Goal: Information Seeking & Learning: Learn about a topic

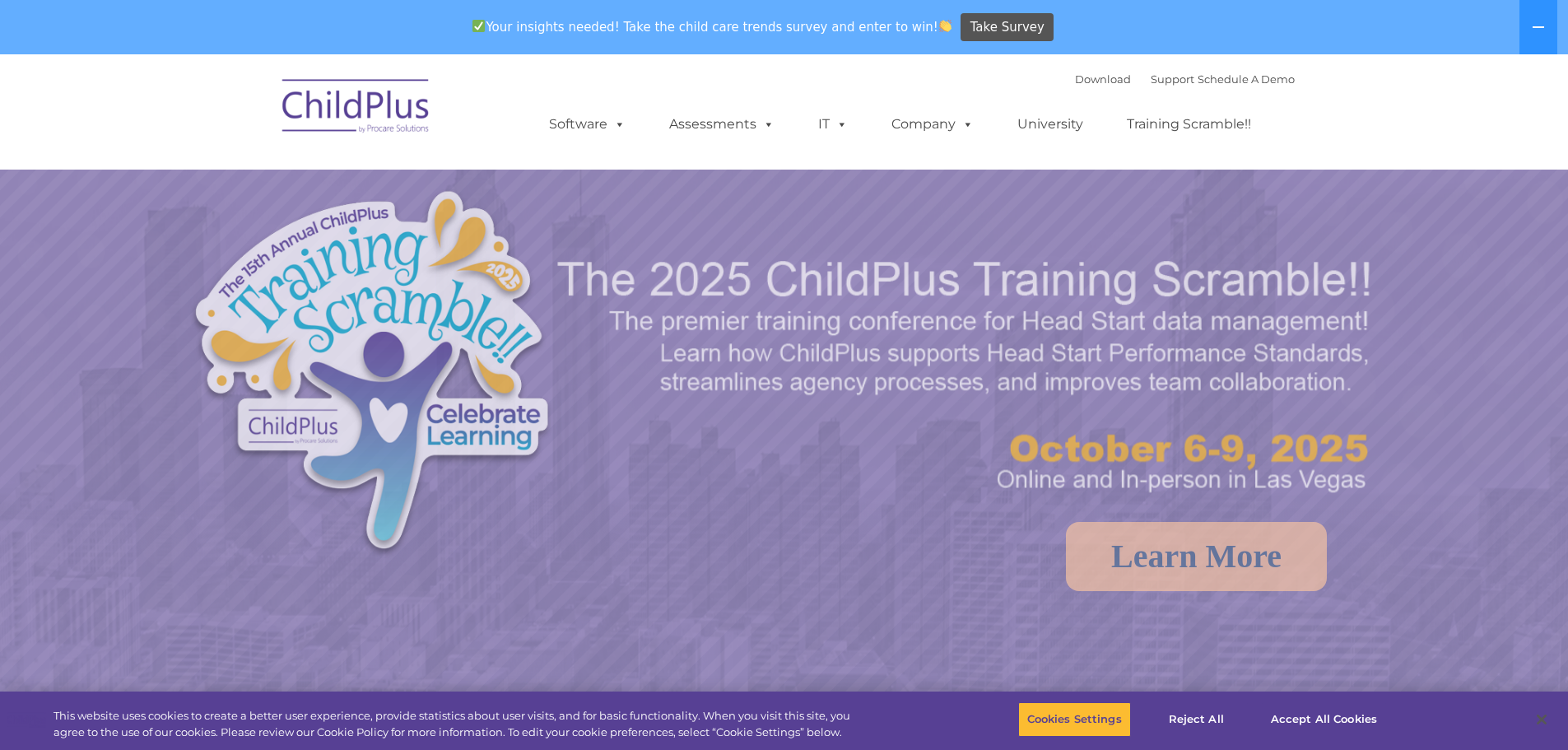
select select "MEDIUM"
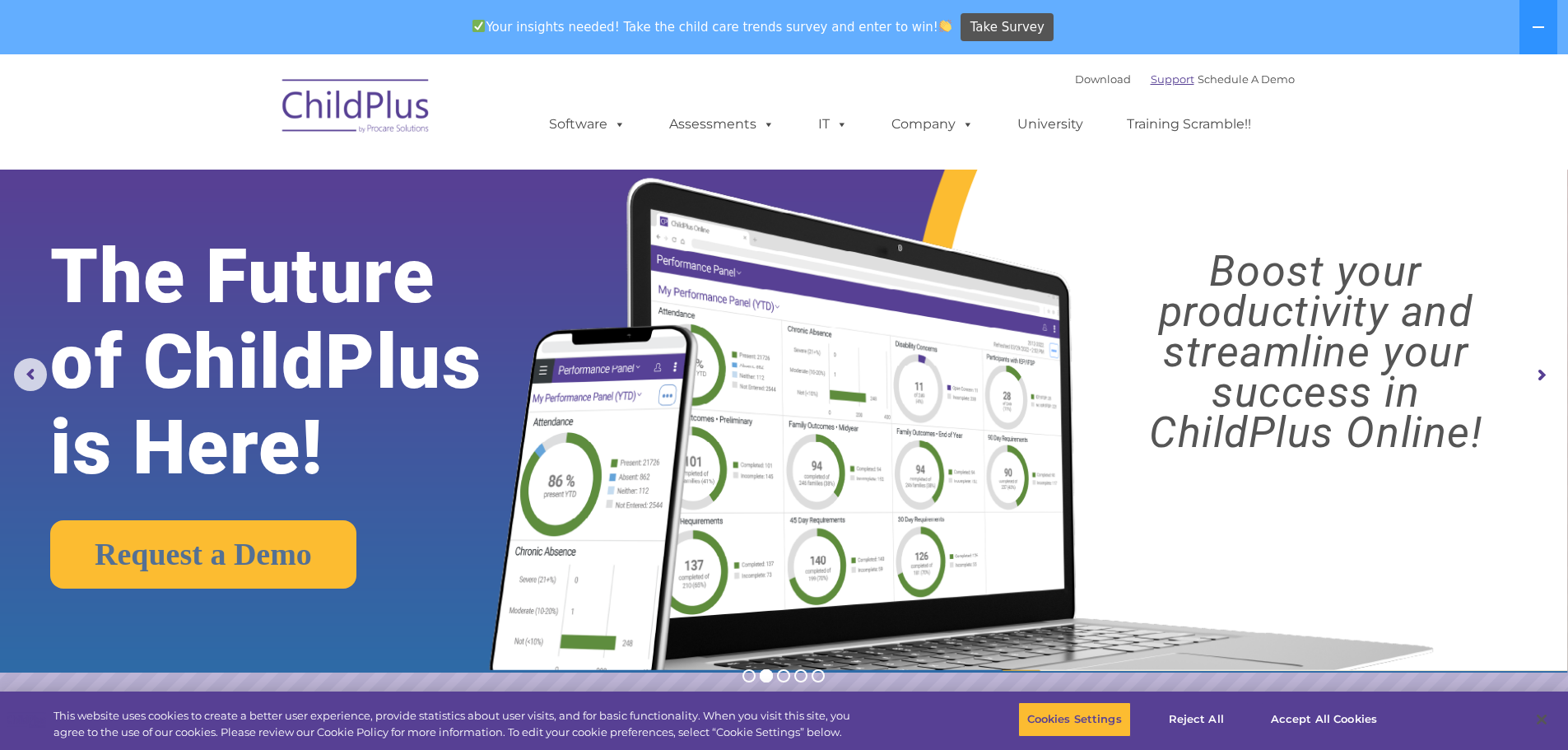
click at [1151, 80] on link "Support" at bounding box center [1173, 79] width 44 height 13
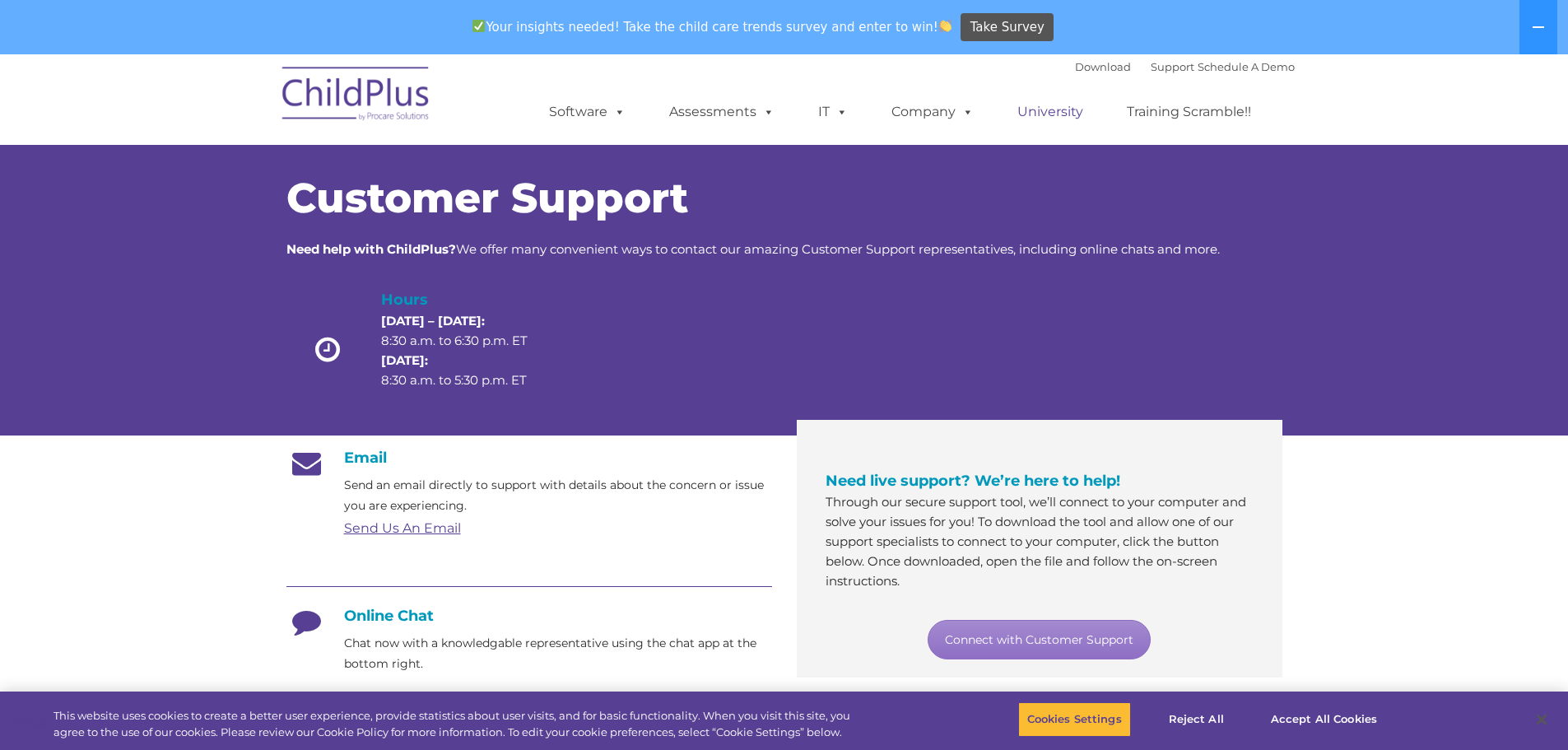
click at [1050, 112] on link "University" at bounding box center [1050, 112] width 99 height 33
click at [1048, 112] on link "University" at bounding box center [1050, 112] width 99 height 33
click at [1048, 109] on link "University" at bounding box center [1050, 112] width 99 height 33
